Goal: Information Seeking & Learning: Learn about a topic

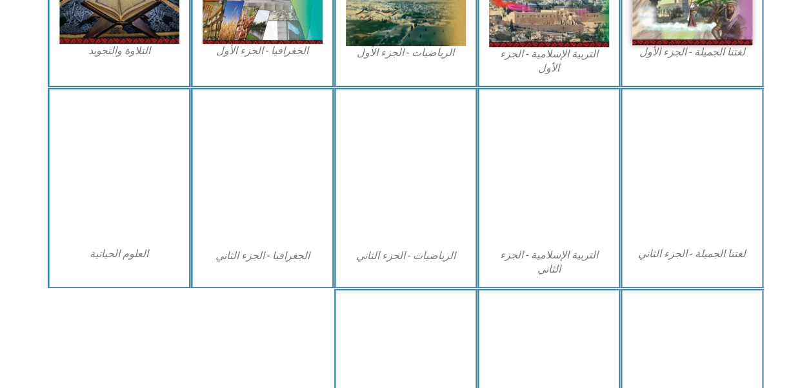
scroll to position [644, 0]
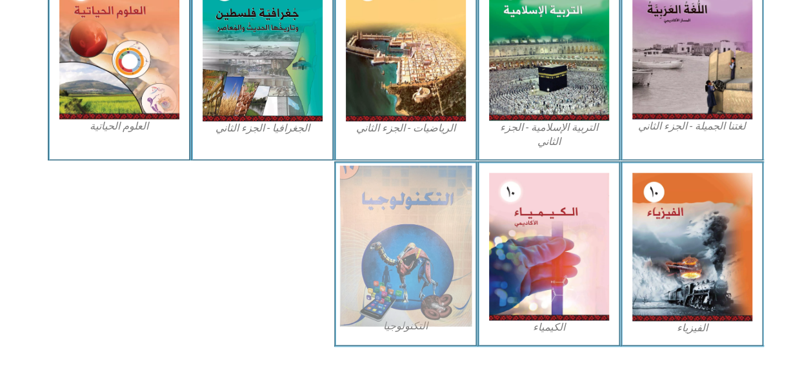
click at [363, 218] on img at bounding box center [405, 245] width 132 height 161
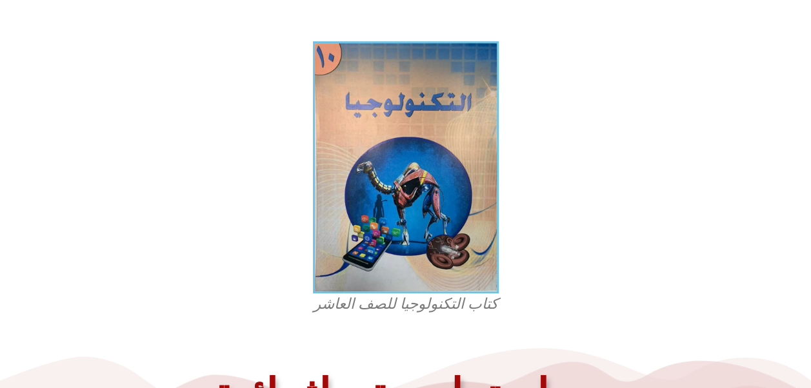
scroll to position [452, 0]
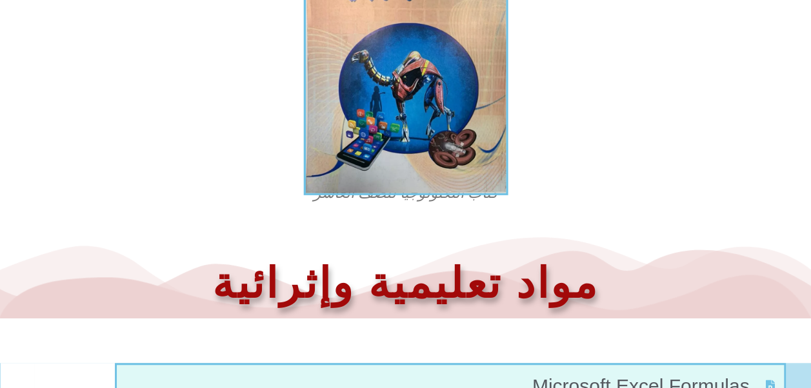
click at [423, 116] on img at bounding box center [405, 55] width 205 height 277
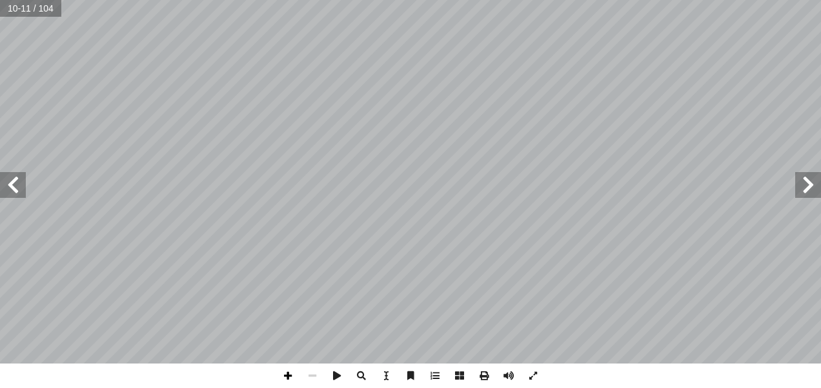
click at [287, 372] on span at bounding box center [288, 376] width 25 height 25
click at [316, 377] on span at bounding box center [312, 376] width 25 height 25
click at [316, 376] on span at bounding box center [312, 376] width 25 height 25
